Goal: Check status: Check status

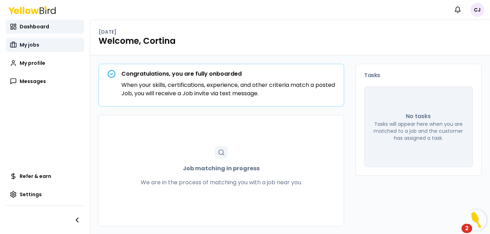
click at [35, 46] on span "My jobs" at bounding box center [30, 44] width 20 height 7
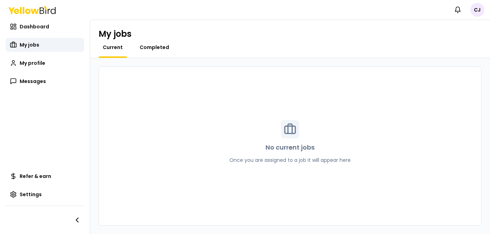
click at [152, 48] on span "Completed" at bounding box center [153, 47] width 29 height 7
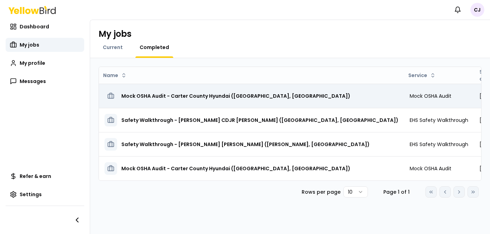
click at [214, 97] on h3 "Mock OSHA Audit - Carter County Hyundai ([GEOGRAPHIC_DATA], [GEOGRAPHIC_DATA])" at bounding box center [235, 96] width 229 height 13
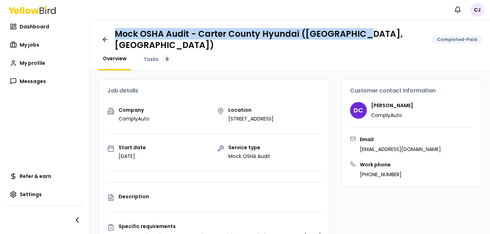
drag, startPoint x: 362, startPoint y: 34, endPoint x: 115, endPoint y: 28, distance: 246.5
click at [115, 28] on div "Mock OSHA Audit - Carter County Hyundai ([GEOGRAPHIC_DATA], [GEOGRAPHIC_DATA]) …" at bounding box center [289, 39] width 383 height 22
click at [115, 28] on div "Mock OSHA Audit - Carter County Hyundai ([GEOGRAPHIC_DATA], [GEOGRAPHIC_DATA]) …" at bounding box center [290, 45] width 400 height 51
copy h1 "Mock OSHA Audit - Carter County Hyundai ([GEOGRAPHIC_DATA], [GEOGRAPHIC_DATA])"
click at [102, 36] on icon at bounding box center [105, 39] width 7 height 7
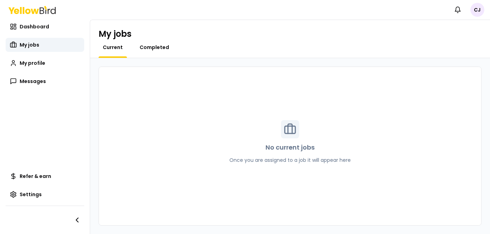
click at [150, 46] on span "Completed" at bounding box center [153, 47] width 29 height 7
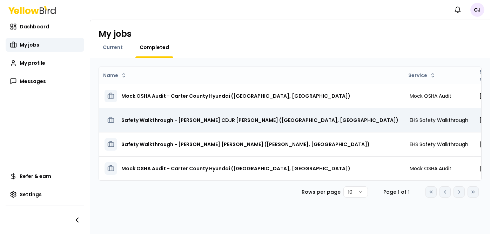
click at [143, 118] on h3 "Safety Walkthrough - [PERSON_NAME] CDJR [PERSON_NAME] ([GEOGRAPHIC_DATA], [GEOG…" at bounding box center [259, 120] width 277 height 13
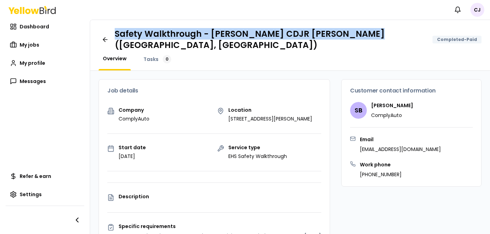
drag, startPoint x: 350, startPoint y: 35, endPoint x: 117, endPoint y: 36, distance: 233.8
click at [117, 36] on div "Safety Walkthrough - [PERSON_NAME] CDJR [PERSON_NAME] ([GEOGRAPHIC_DATA], [GEOG…" at bounding box center [298, 39] width 367 height 22
drag, startPoint x: 117, startPoint y: 36, endPoint x: 206, endPoint y: 35, distance: 89.7
copy h1 "Safety Walkthrough - [PERSON_NAME] CDJR [PERSON_NAME] ([GEOGRAPHIC_DATA], [GEOG…"
click at [104, 36] on icon at bounding box center [105, 39] width 7 height 7
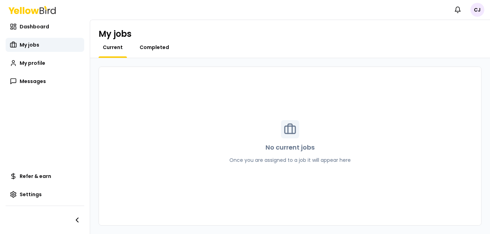
click at [153, 47] on span "Completed" at bounding box center [153, 47] width 29 height 7
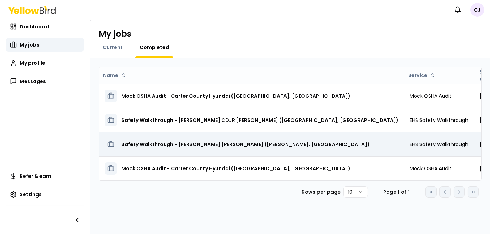
click at [202, 143] on h3 "Safety Walkthrough - [PERSON_NAME] [PERSON_NAME] ([PERSON_NAME], [GEOGRAPHIC_DA…" at bounding box center [245, 144] width 248 height 13
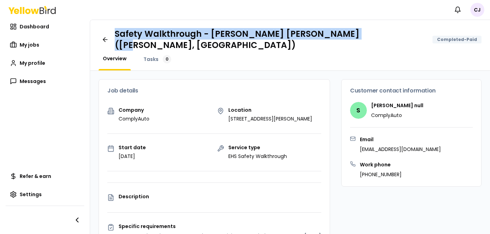
drag, startPoint x: 345, startPoint y: 36, endPoint x: 114, endPoint y: 35, distance: 231.0
click at [114, 35] on div "Safety Walkthrough - [PERSON_NAME] [PERSON_NAME] ([PERSON_NAME], [GEOGRAPHIC_DA…" at bounding box center [289, 39] width 383 height 22
drag, startPoint x: 114, startPoint y: 35, endPoint x: 182, endPoint y: 35, distance: 68.3
copy h1 "Safety Walkthrough - [PERSON_NAME] [PERSON_NAME] ([PERSON_NAME], [GEOGRAPHIC_DA…"
click at [107, 36] on icon at bounding box center [105, 39] width 7 height 7
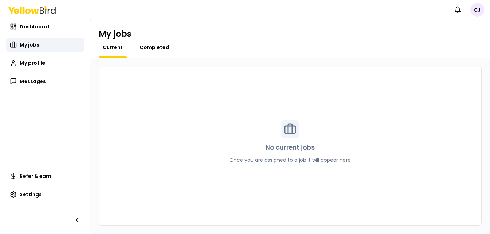
click at [142, 46] on span "Completed" at bounding box center [153, 47] width 29 height 7
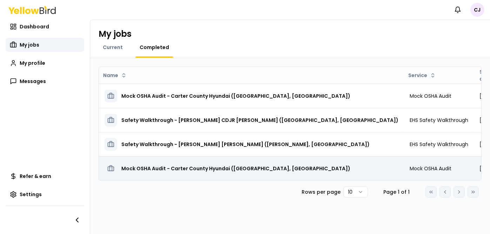
click at [216, 169] on h3 "Mock OSHA Audit - Carter County Hyundai ([GEOGRAPHIC_DATA], [GEOGRAPHIC_DATA])" at bounding box center [235, 168] width 229 height 13
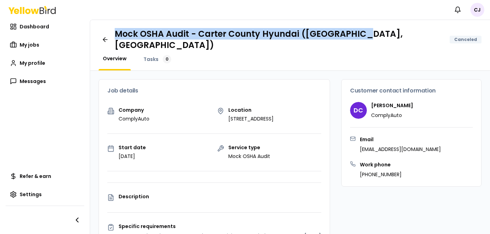
drag, startPoint x: 360, startPoint y: 34, endPoint x: 116, endPoint y: 33, distance: 243.2
click at [116, 33] on h1 "Mock OSHA Audit - Carter County Hyundai ([GEOGRAPHIC_DATA], [GEOGRAPHIC_DATA])" at bounding box center [279, 39] width 329 height 22
copy h1 "Mock OSHA Audit - Carter County Hyundai ([GEOGRAPHIC_DATA], [GEOGRAPHIC_DATA])"
click at [105, 36] on icon at bounding box center [105, 39] width 7 height 7
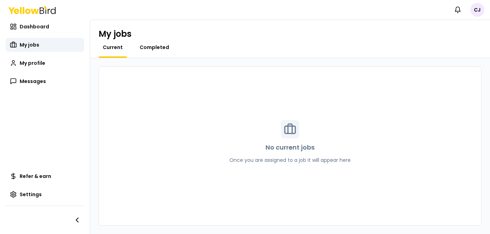
click at [160, 47] on span "Completed" at bounding box center [153, 47] width 29 height 7
